Goal: Find specific page/section: Find specific page/section

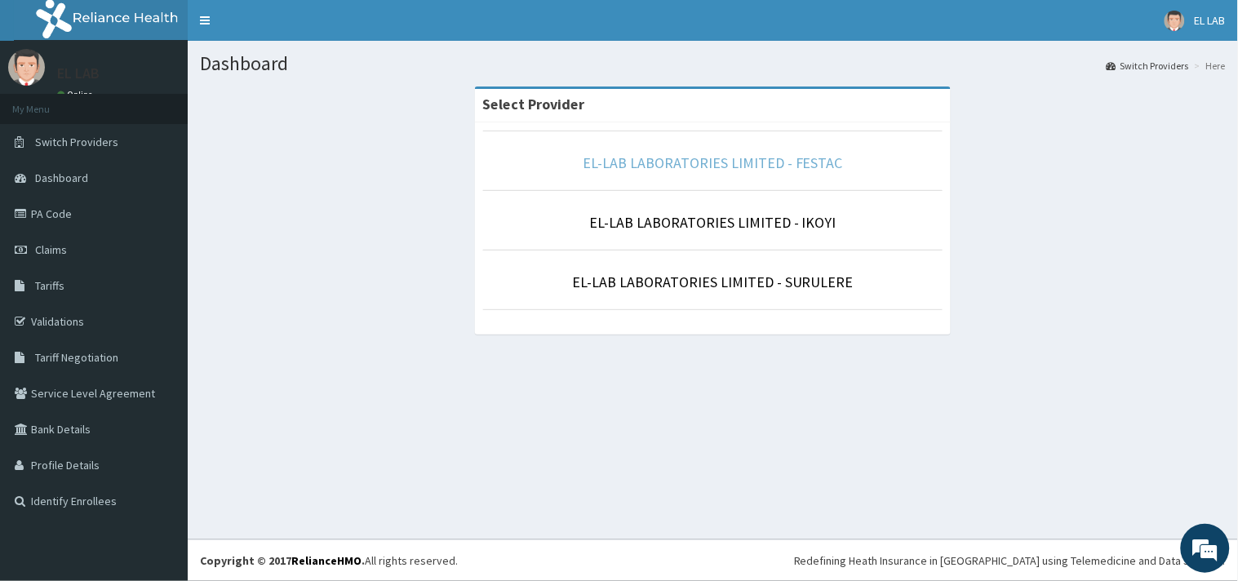
click at [682, 157] on link "EL-LAB LABORATORIES LIMITED - FESTAC" at bounding box center [712, 162] width 260 height 19
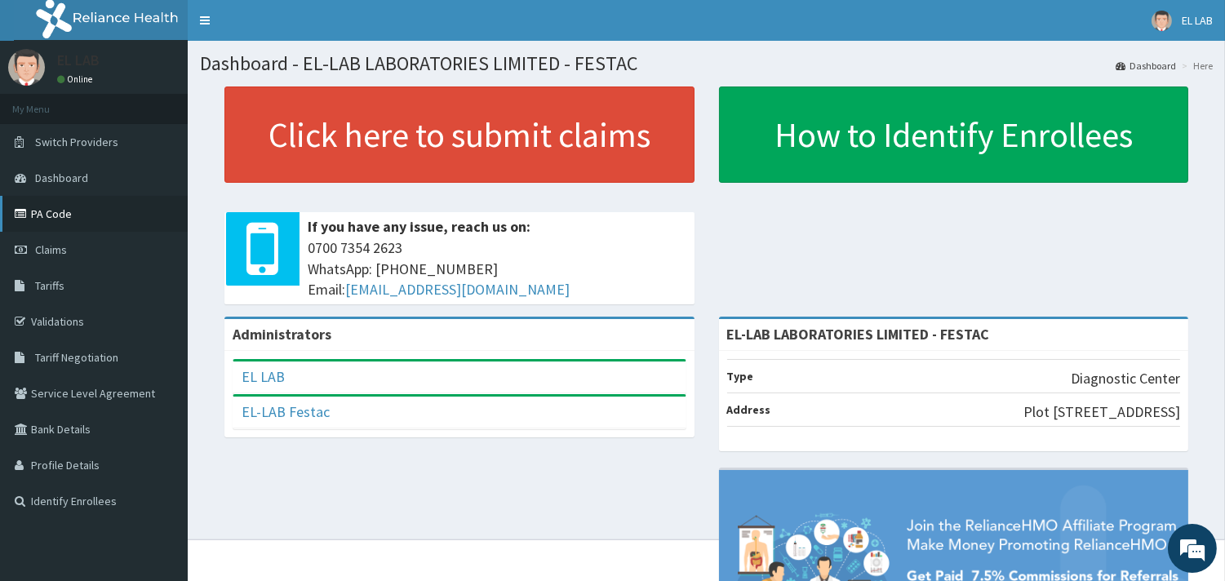
click at [65, 215] on link "PA Code" at bounding box center [94, 214] width 188 height 36
